Goal: Find specific page/section: Find specific page/section

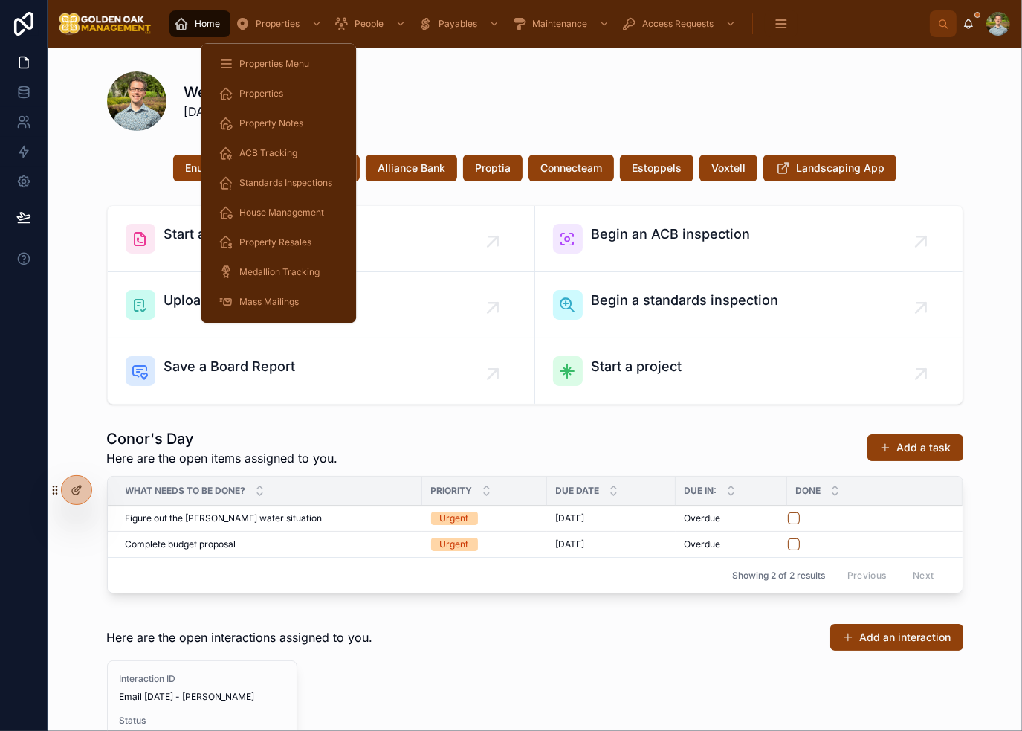
click at [283, 68] on span "Properties Menu" at bounding box center [274, 64] width 70 height 12
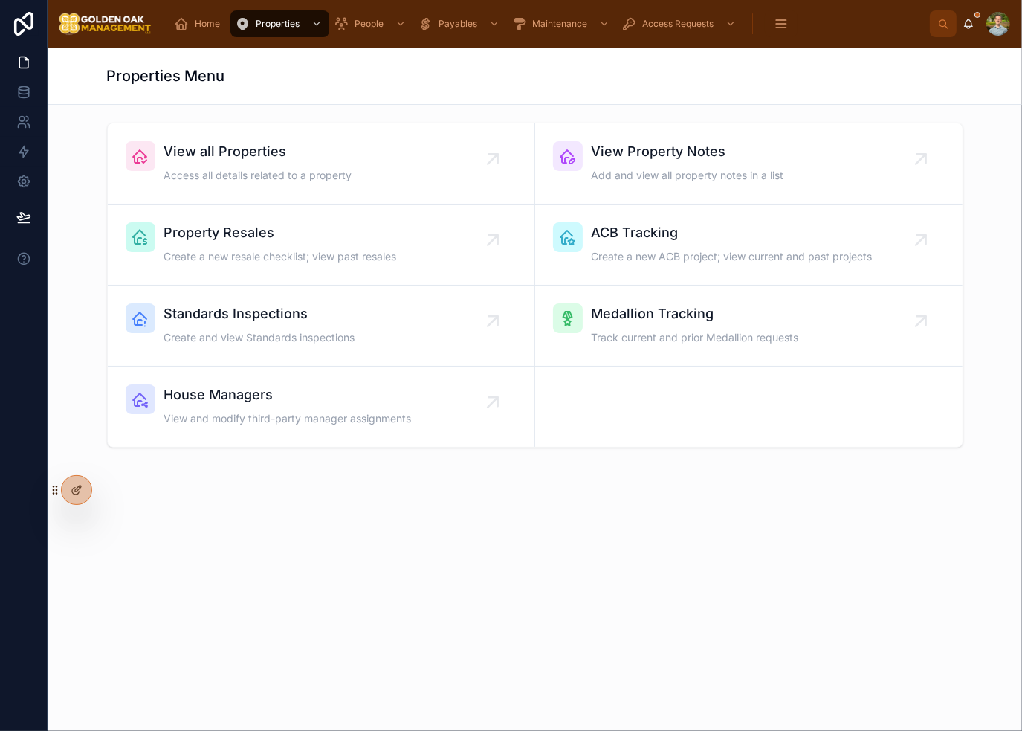
click at [439, 172] on div "View all Properties Access all details related to a property" at bounding box center [321, 163] width 391 height 45
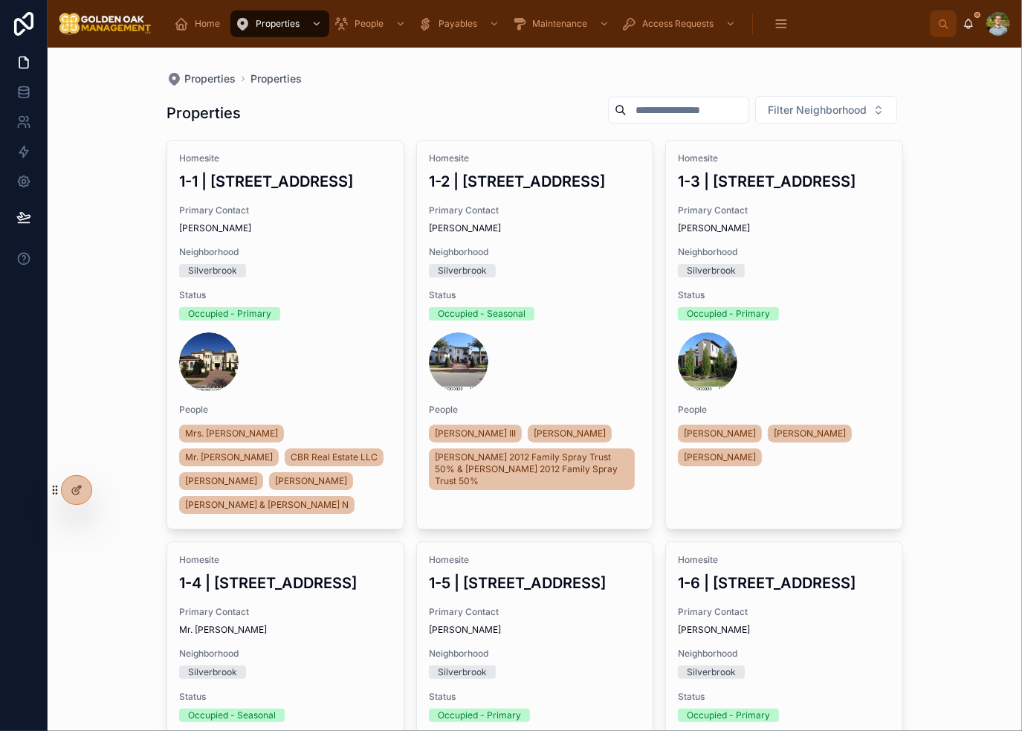
click at [678, 109] on input "text" at bounding box center [688, 110] width 122 height 21
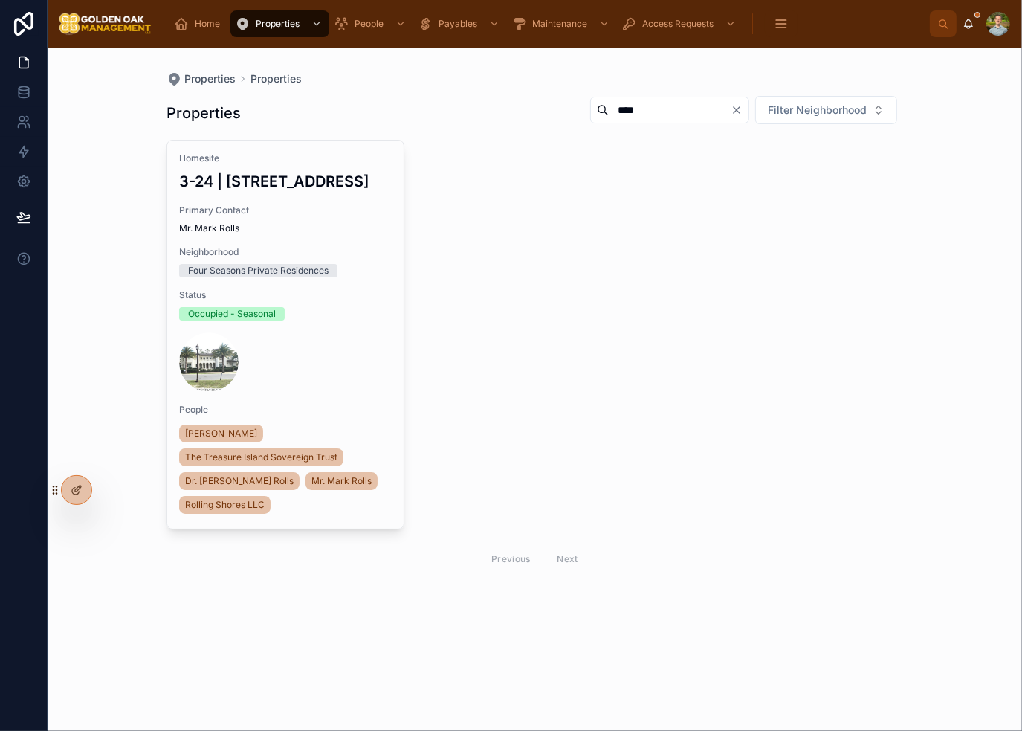
type input "****"
click at [730, 117] on input "****" at bounding box center [670, 110] width 122 height 21
click at [735, 112] on icon "Clear" at bounding box center [737, 110] width 12 height 12
click at [494, 83] on div "Properties Properties" at bounding box center [535, 78] width 737 height 15
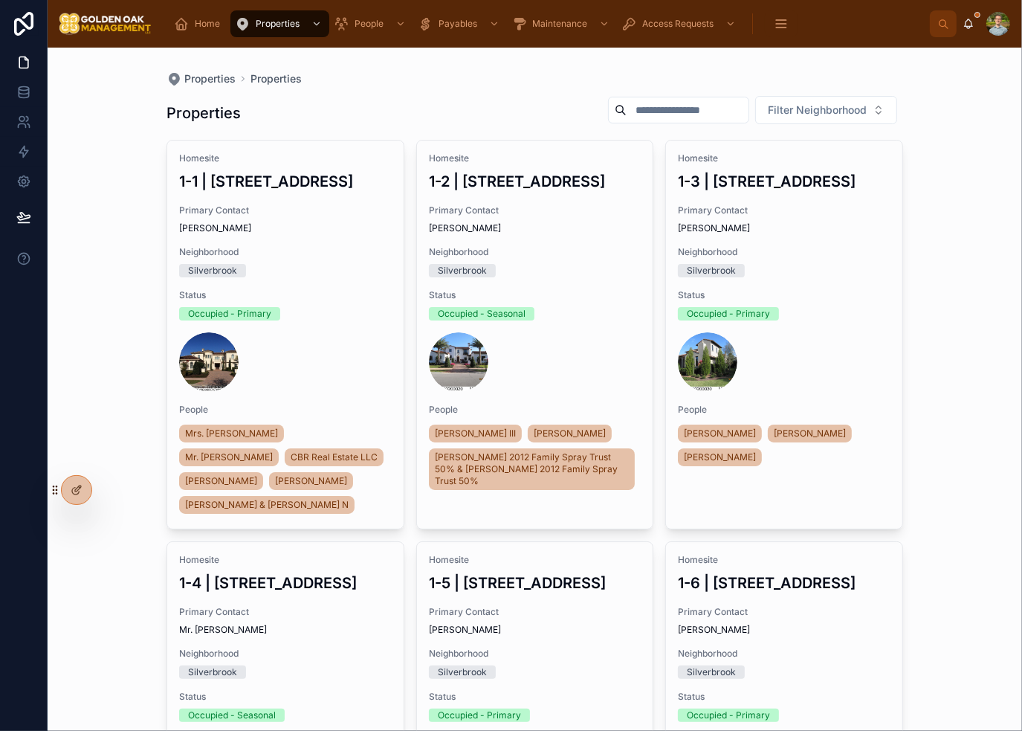
click at [217, 23] on span "Home" at bounding box center [207, 24] width 25 height 12
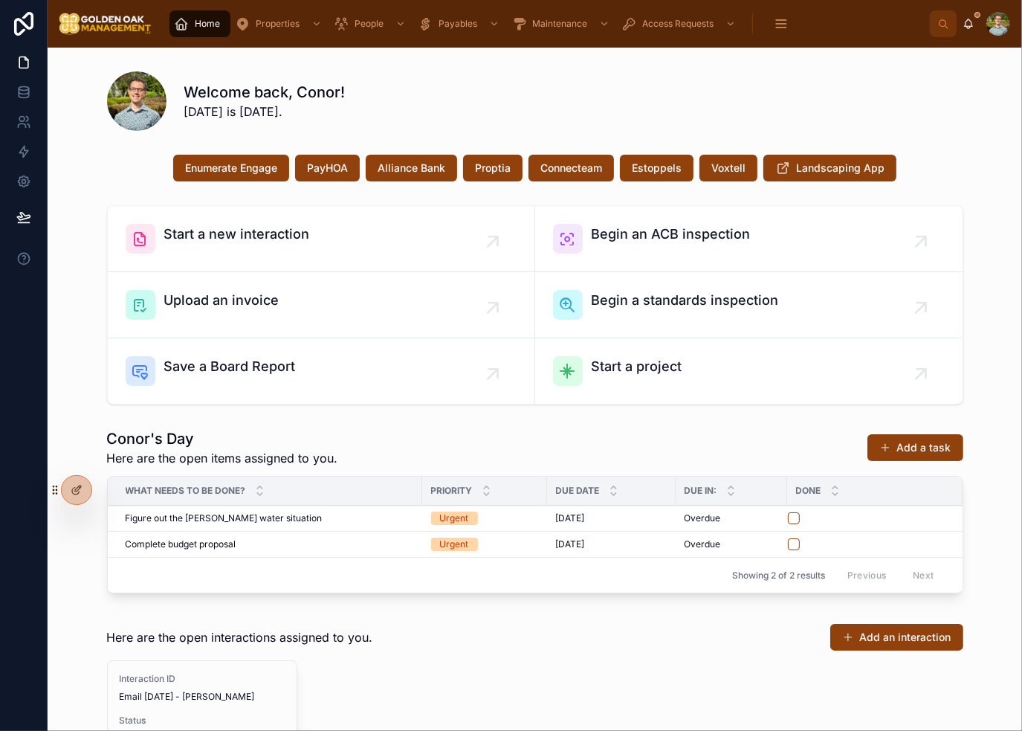
click at [952, 158] on div "Enumerate Engage PayHOA Alliance Bank Proptia Connecteam Estoppels Voxtell Land…" at bounding box center [535, 168] width 856 height 27
click at [958, 149] on div "Enumerate Engage PayHOA Alliance Bank Proptia Connecteam Estoppels Voxtell Land…" at bounding box center [534, 168] width 951 height 39
click at [952, 155] on div "Enumerate Engage PayHOA Alliance Bank Proptia Connecteam Estoppels Voxtell Land…" at bounding box center [535, 168] width 856 height 27
click at [876, 112] on div "Welcome back, Conor! [DATE] is [DATE]." at bounding box center [573, 101] width 779 height 39
click at [935, 115] on div "Welcome back, Conor! [DATE] is [DATE]." at bounding box center [573, 101] width 779 height 39
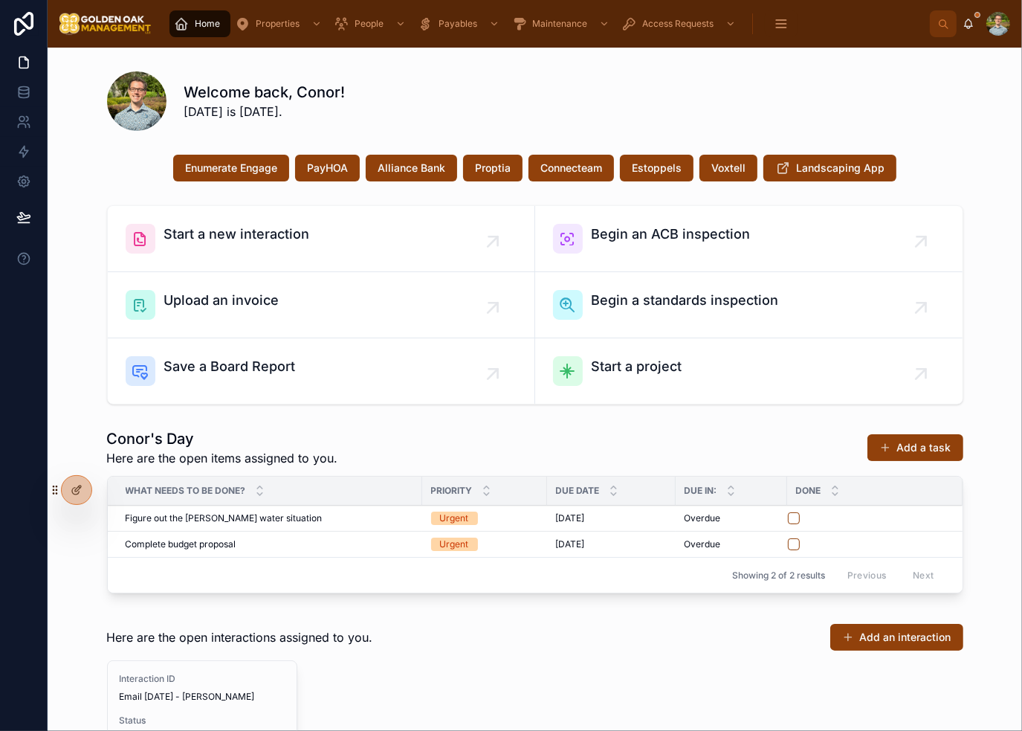
click at [937, 112] on div "Welcome back, Conor! [DATE] is [DATE]." at bounding box center [573, 101] width 779 height 39
click at [834, 103] on div "Welcome back, Conor! [DATE] is [DATE]." at bounding box center [573, 101] width 779 height 39
click at [764, 97] on div "Welcome back, Conor! [DATE] is [DATE]." at bounding box center [573, 101] width 779 height 39
click at [770, 80] on div "Welcome back, Conor! [DATE] is [DATE]." at bounding box center [535, 100] width 856 height 59
click at [770, 76] on div "Welcome back, Conor! [DATE] is [DATE]." at bounding box center [535, 100] width 856 height 59
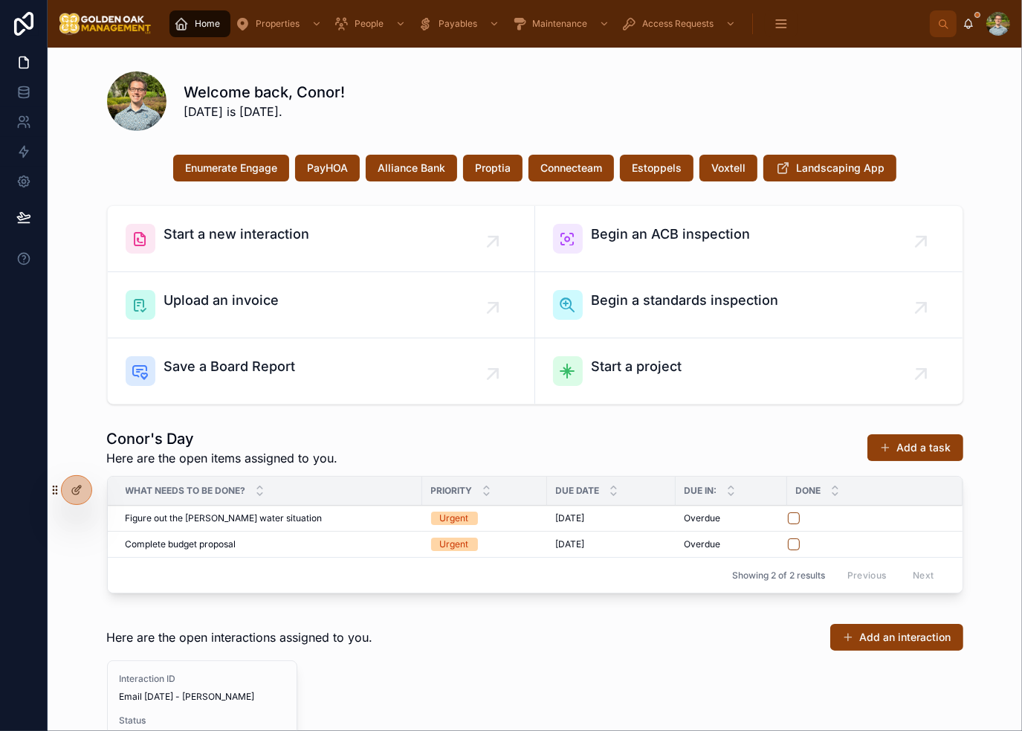
click at [605, 106] on div "Welcome back, Conor! [DATE] is [DATE]." at bounding box center [573, 101] width 779 height 39
